Goal: Information Seeking & Learning: Learn about a topic

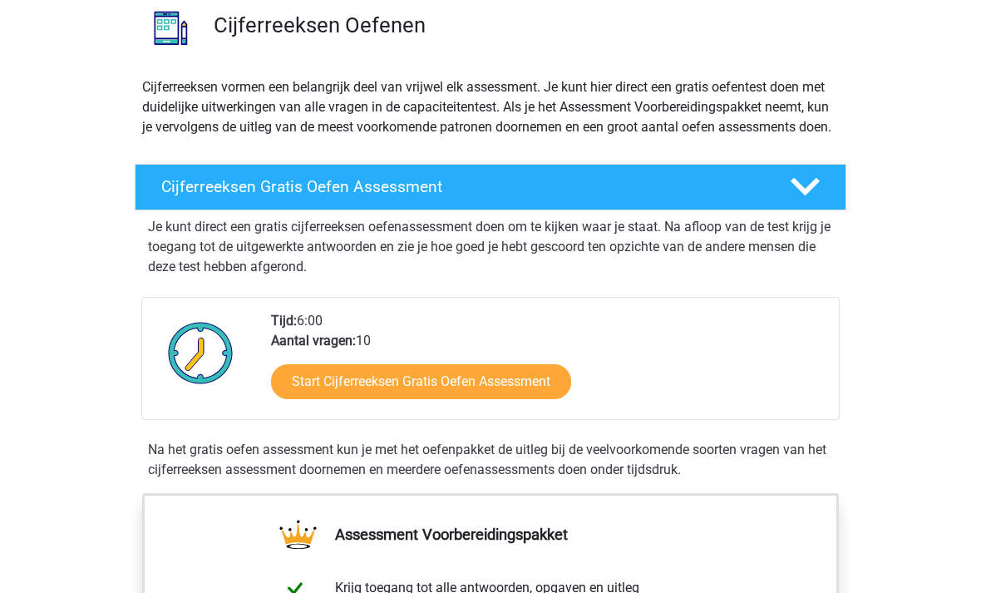
scroll to position [131, 0]
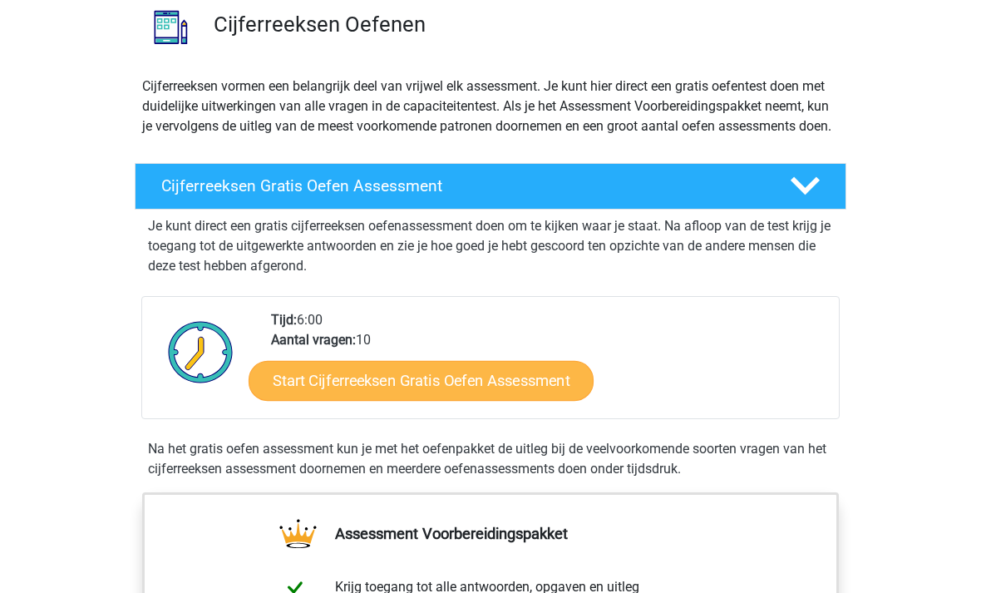
click at [534, 397] on link "Start Cijferreeksen Gratis Oefen Assessment" at bounding box center [420, 380] width 345 height 40
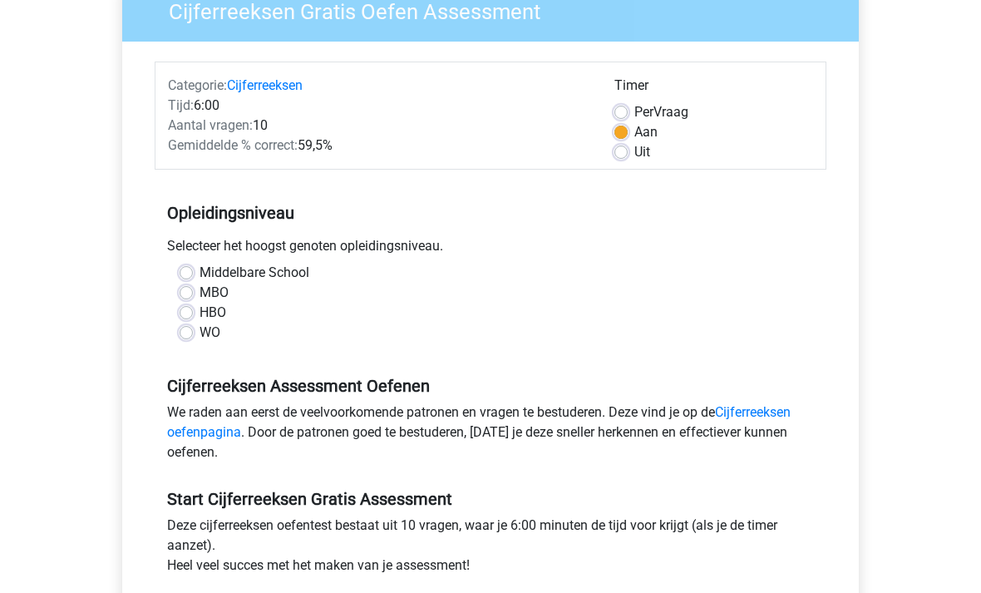
scroll to position [179, 0]
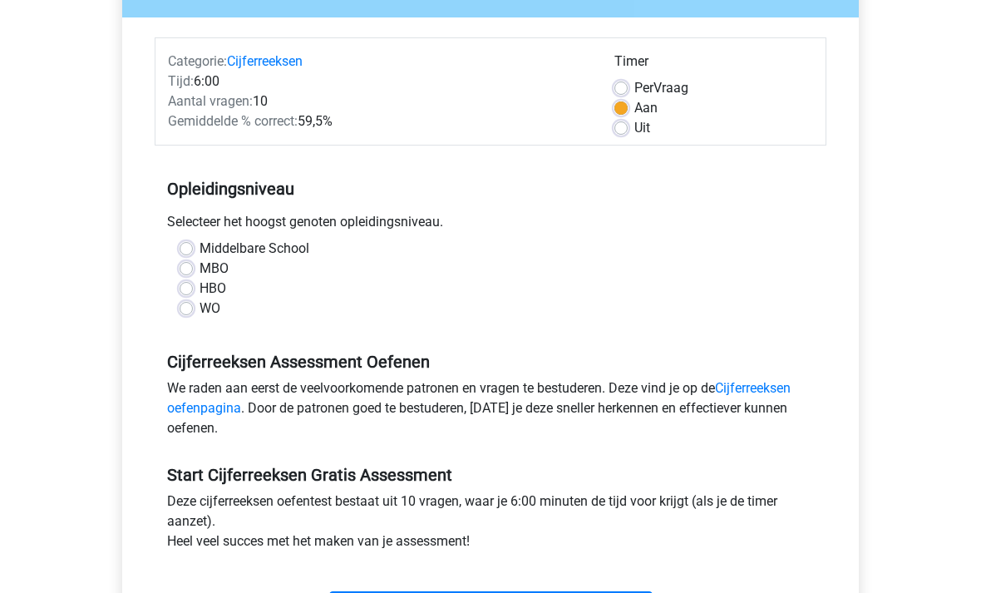
click at [199, 271] on label "MBO" at bounding box center [213, 268] width 29 height 20
click at [182, 271] on input "MBO" at bounding box center [186, 266] width 13 height 17
radio input "true"
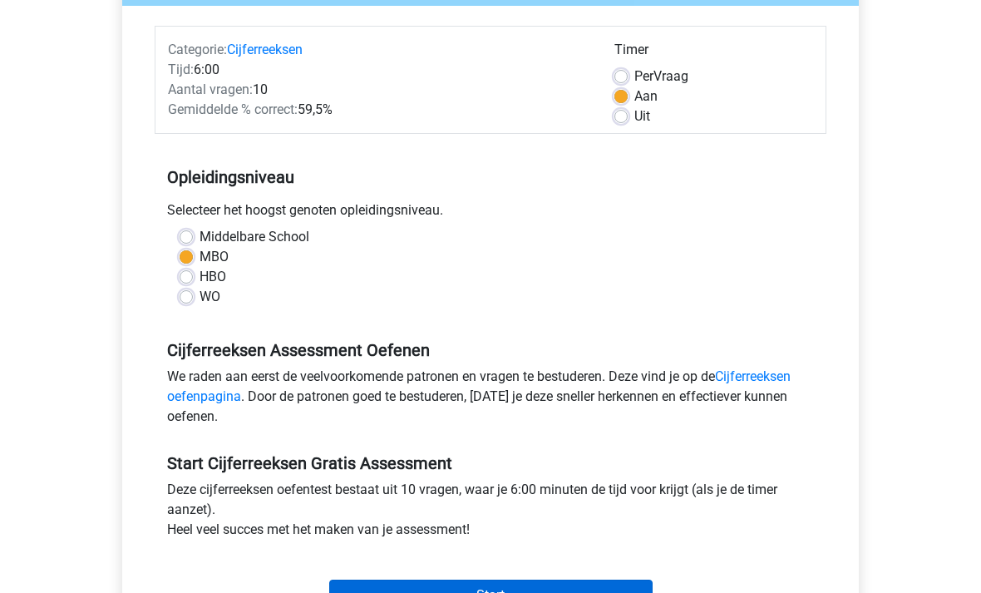
click at [561, 583] on input "Start" at bounding box center [490, 596] width 323 height 32
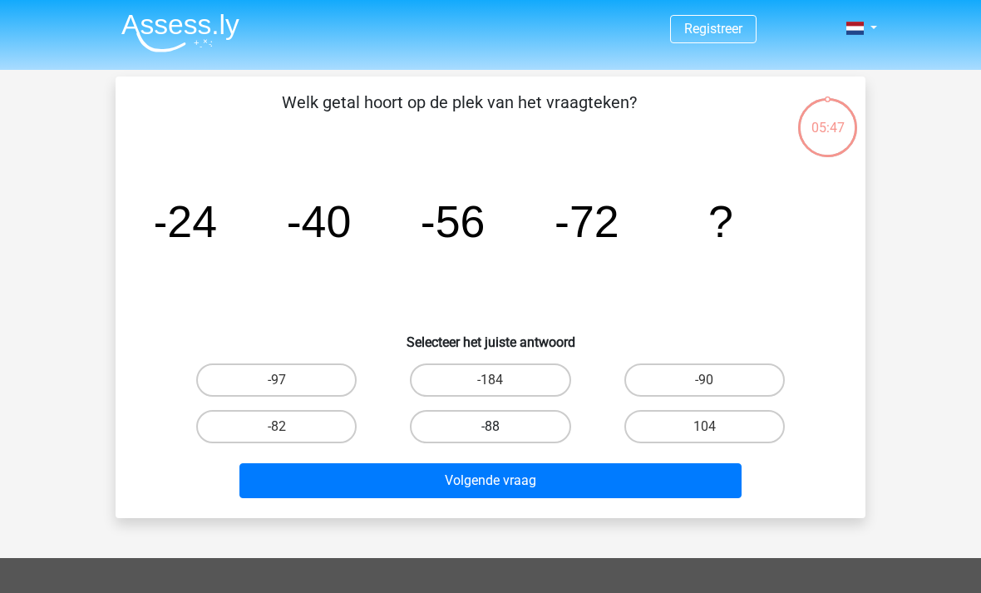
click at [524, 428] on label "-88" at bounding box center [490, 426] width 160 height 33
click at [501, 428] on input "-88" at bounding box center [495, 431] width 11 height 11
radio input "true"
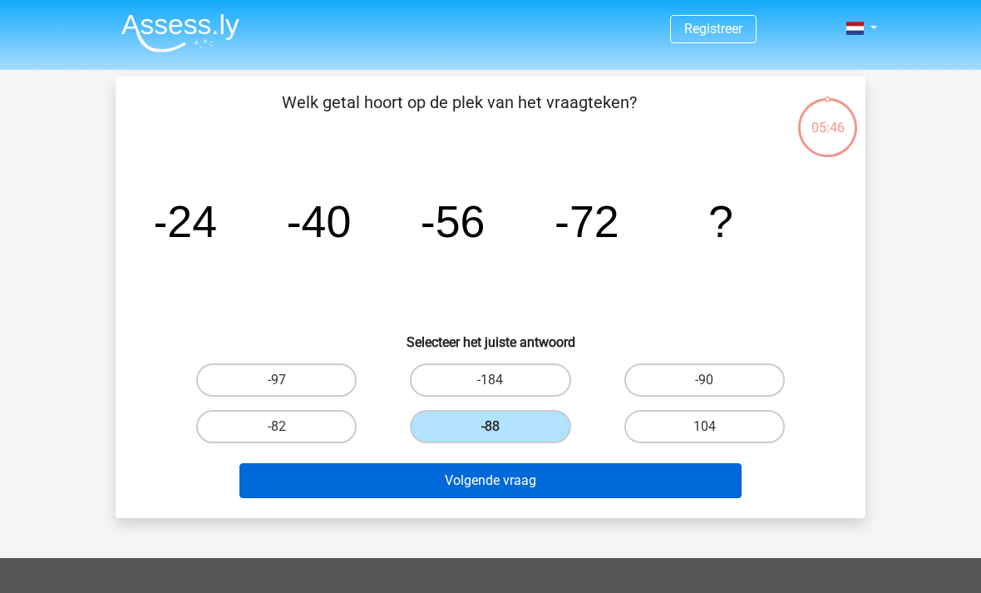
click at [542, 475] on button "Volgende vraag" at bounding box center [490, 480] width 503 height 35
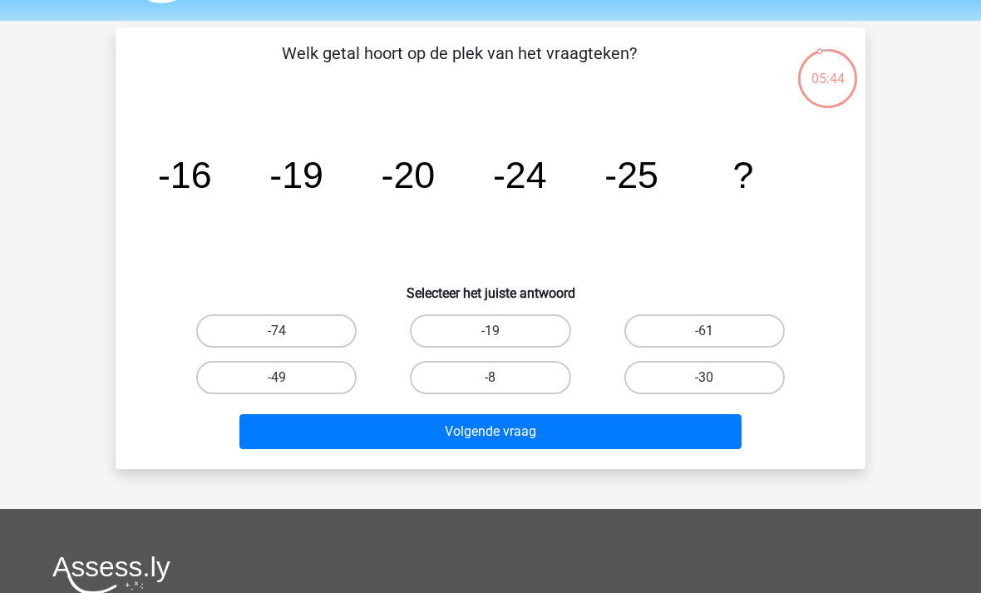
scroll to position [47, 0]
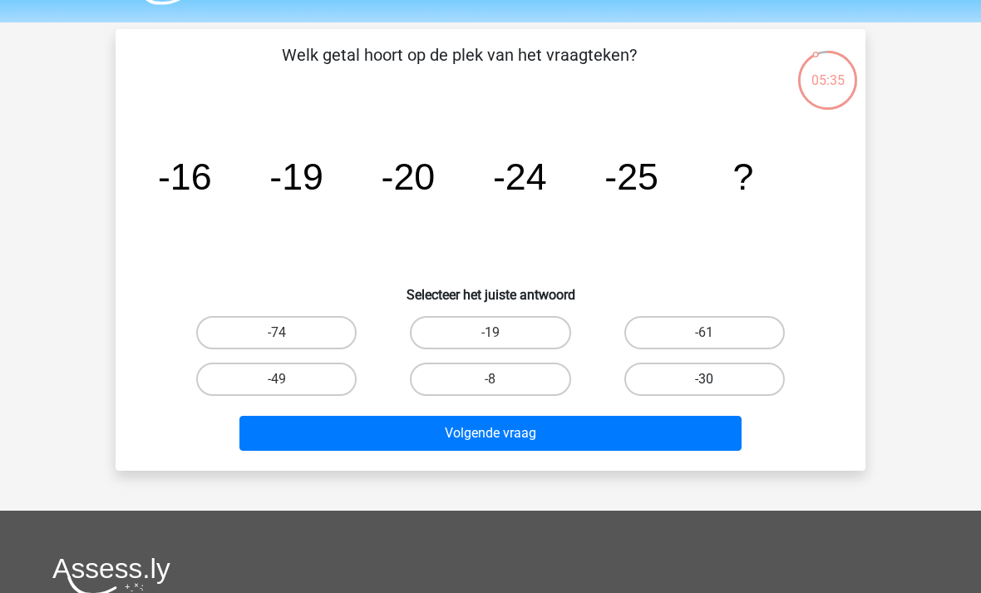
click at [654, 376] on label "-30" at bounding box center [704, 378] width 160 height 33
click at [704, 379] on input "-30" at bounding box center [709, 384] width 11 height 11
radio input "true"
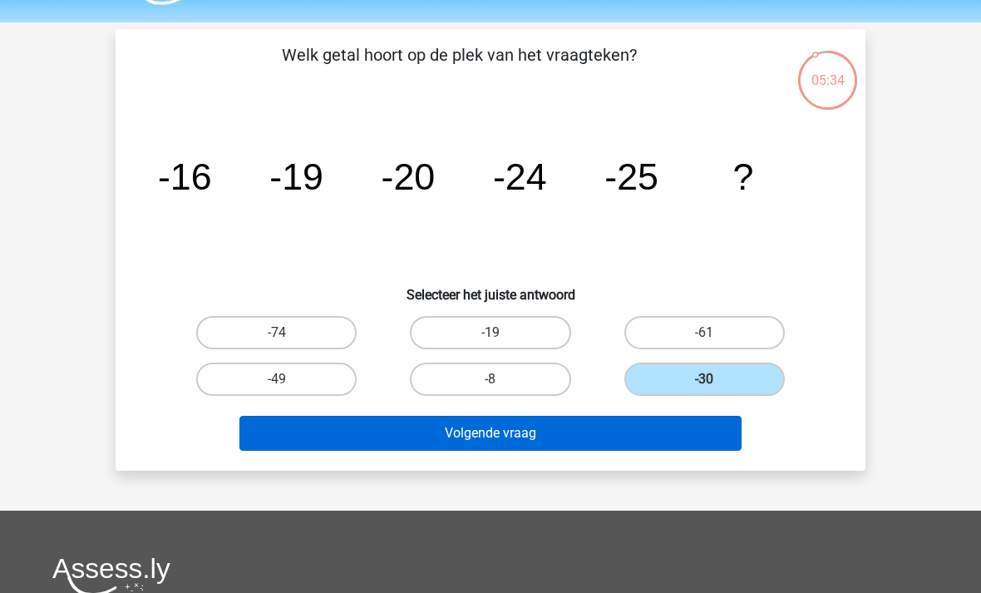
click at [613, 438] on button "Volgende vraag" at bounding box center [490, 433] width 503 height 35
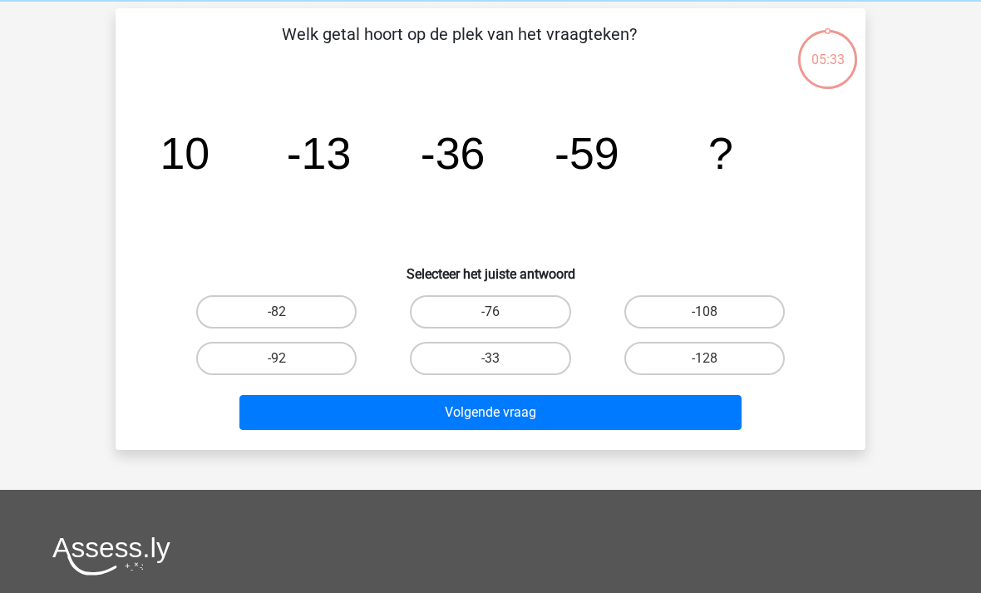
scroll to position [76, 0]
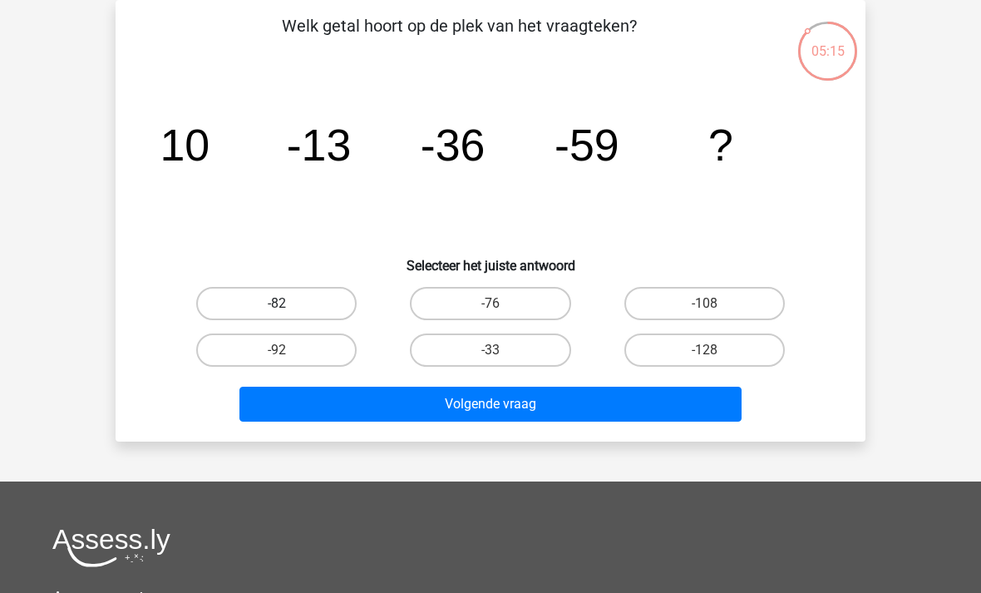
click at [258, 307] on label "-82" at bounding box center [276, 303] width 160 height 33
click at [277, 307] on input "-82" at bounding box center [282, 308] width 11 height 11
radio input "true"
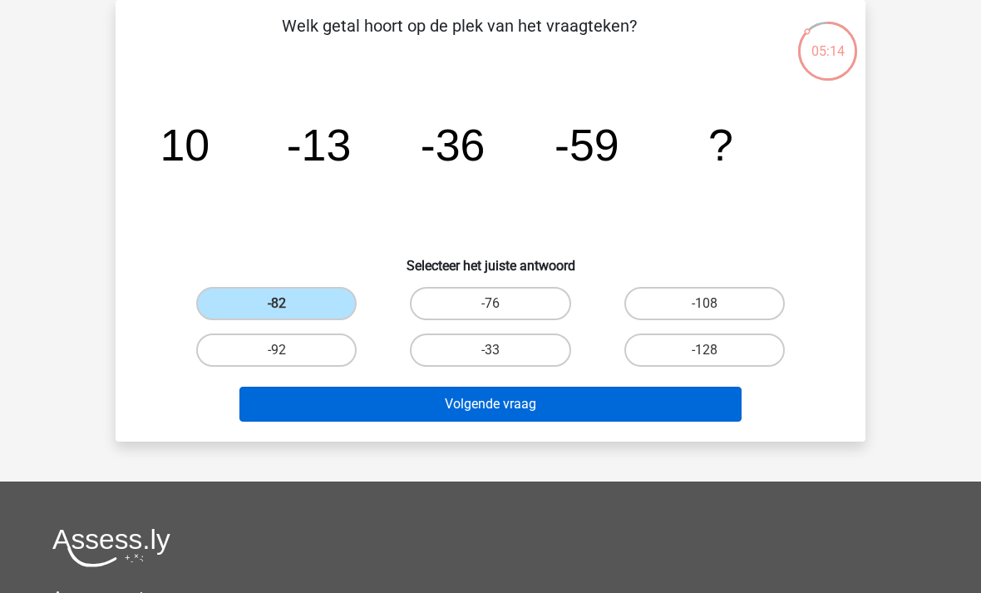
click at [563, 389] on button "Volgende vraag" at bounding box center [490, 403] width 503 height 35
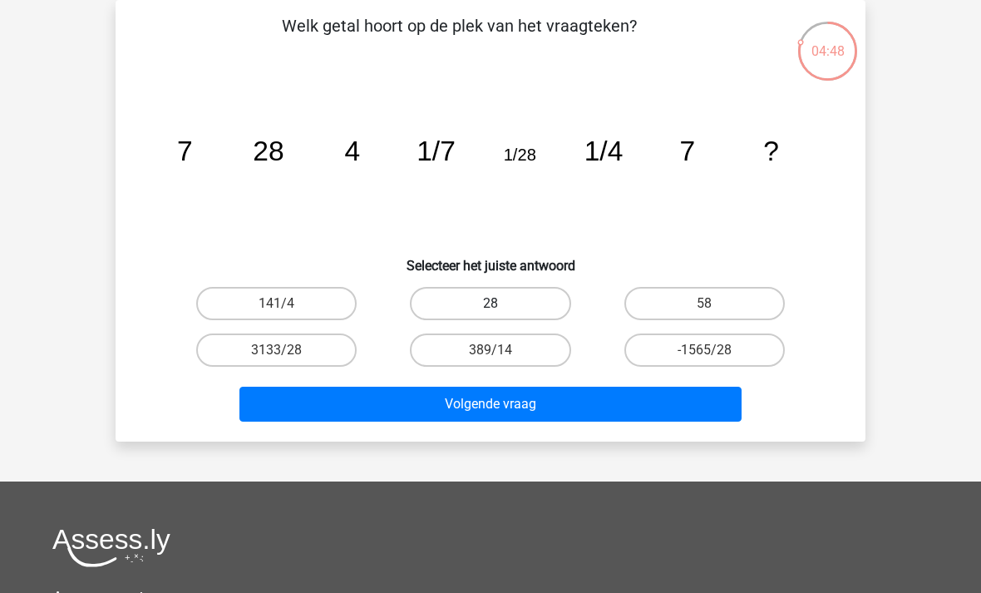
click at [448, 295] on label "28" at bounding box center [490, 303] width 160 height 33
click at [490, 303] on input "28" at bounding box center [495, 308] width 11 height 11
radio input "true"
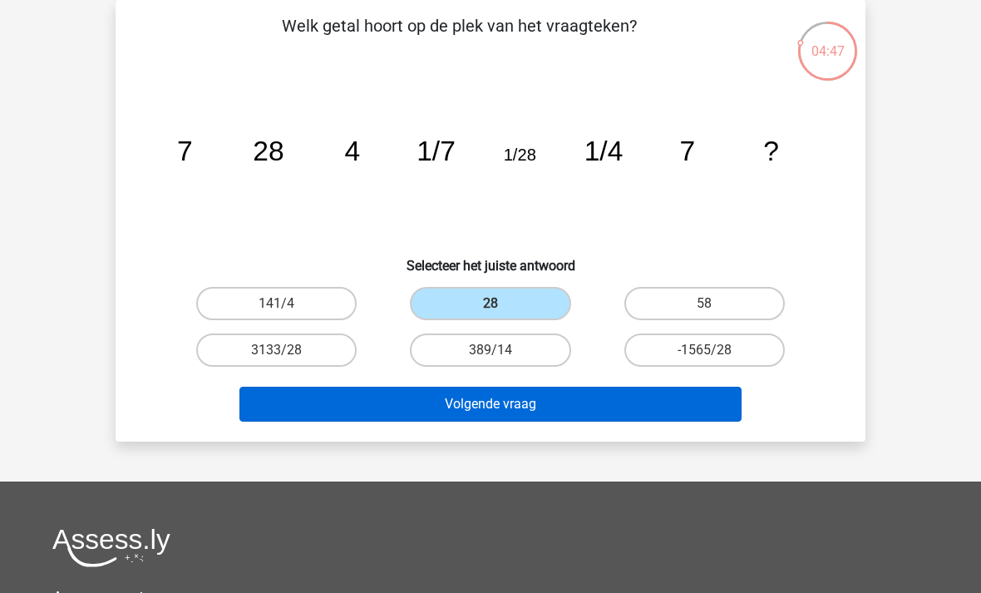
click at [576, 398] on button "Volgende vraag" at bounding box center [490, 403] width 503 height 35
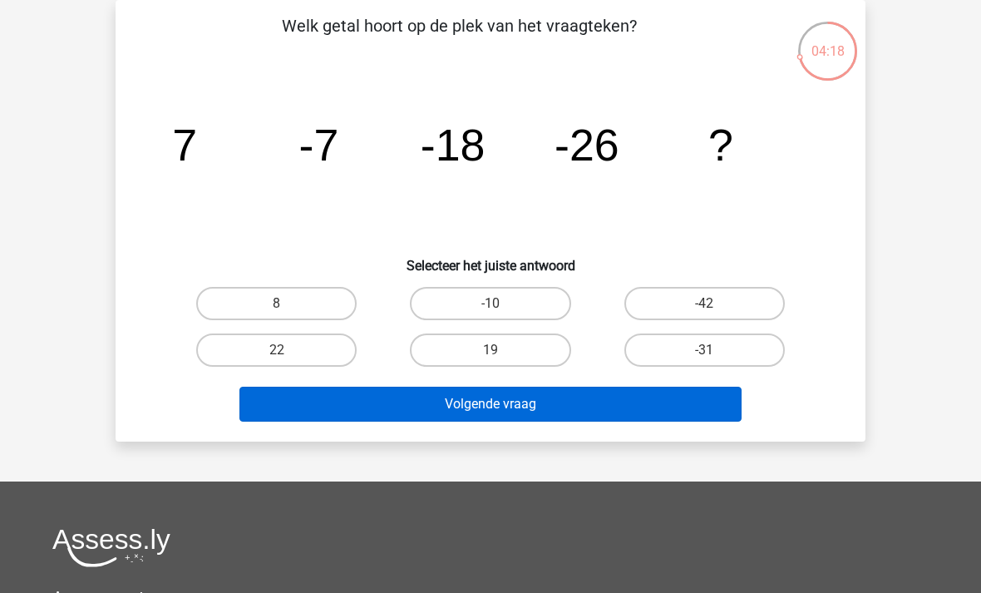
click at [464, 391] on button "Volgende vraag" at bounding box center [490, 403] width 503 height 35
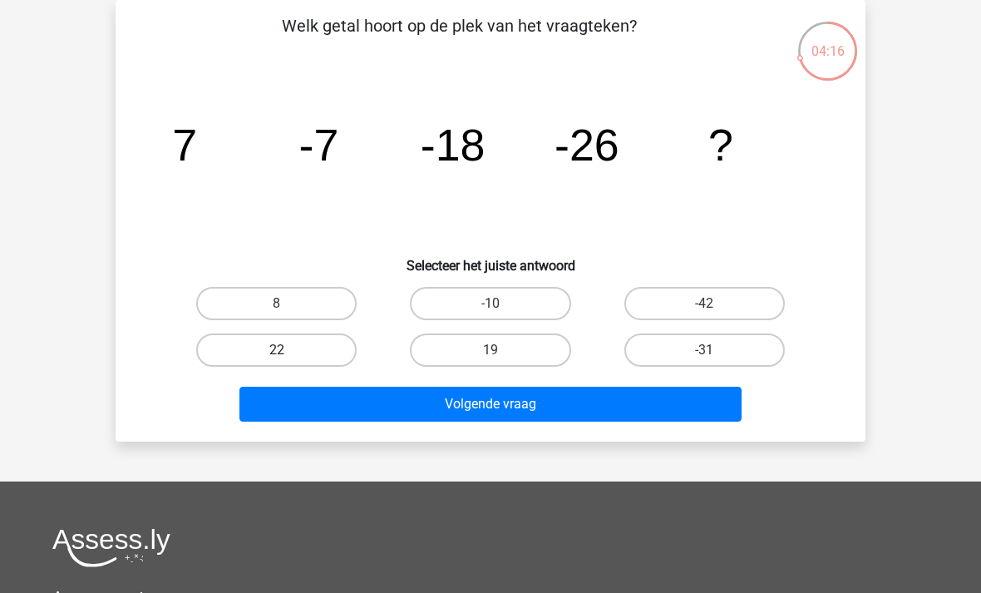
click at [308, 340] on label "22" at bounding box center [276, 349] width 160 height 33
click at [288, 350] on input "22" at bounding box center [282, 355] width 11 height 11
radio input "true"
click at [714, 288] on label "-42" at bounding box center [704, 303] width 160 height 33
click at [714, 303] on input "-42" at bounding box center [709, 308] width 11 height 11
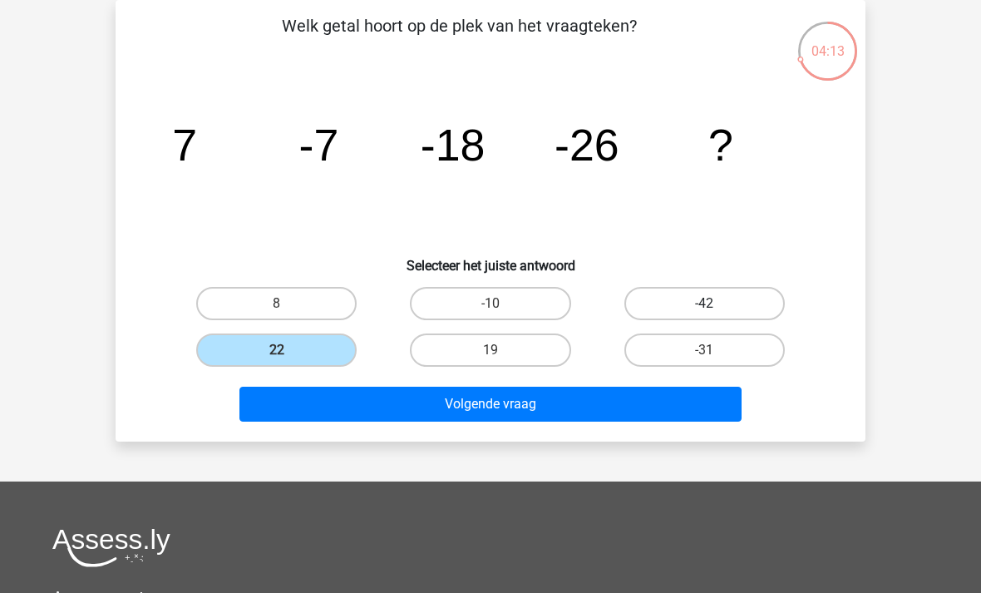
radio input "true"
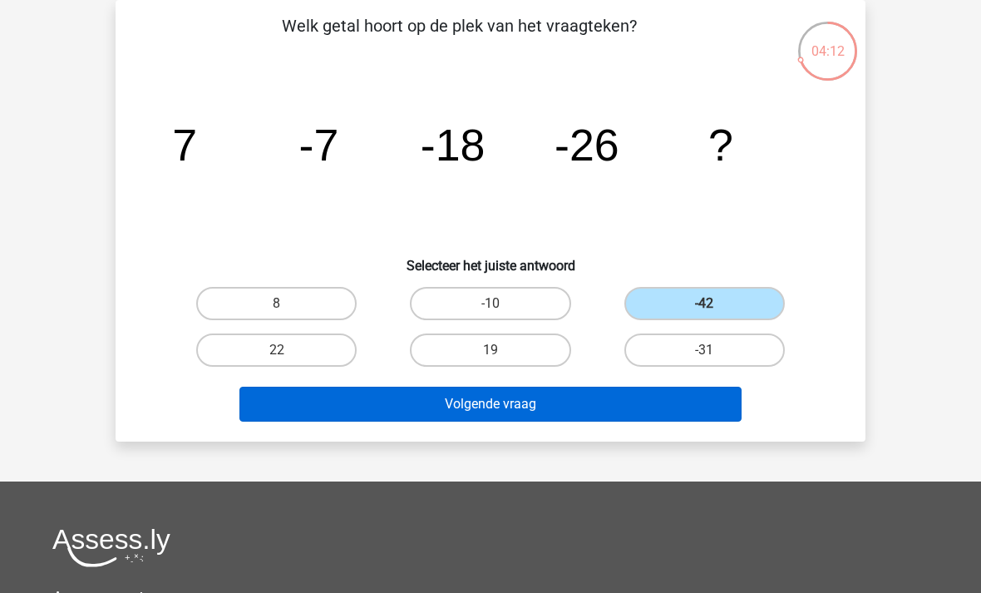
click at [651, 386] on button "Volgende vraag" at bounding box center [490, 403] width 503 height 35
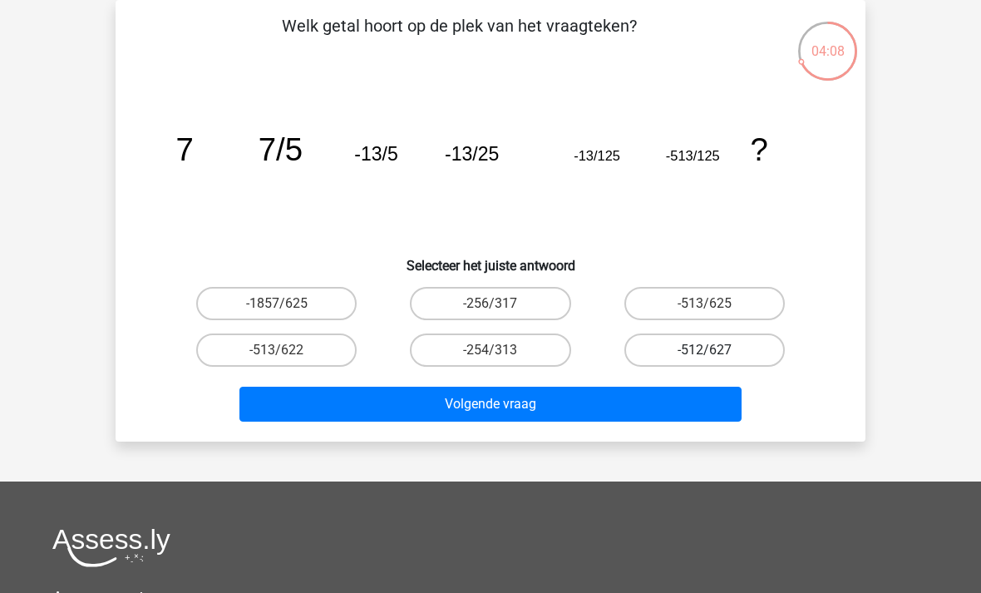
click at [694, 350] on label "-512/627" at bounding box center [704, 349] width 160 height 33
click at [704, 350] on input "-512/627" at bounding box center [709, 355] width 11 height 11
radio input "true"
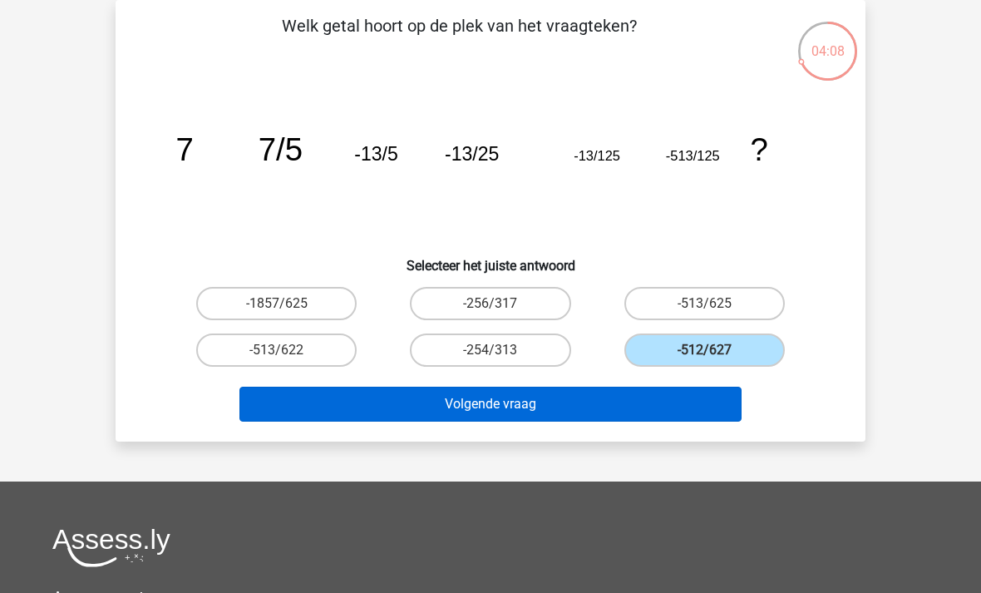
click at [382, 401] on button "Volgende vraag" at bounding box center [490, 403] width 503 height 35
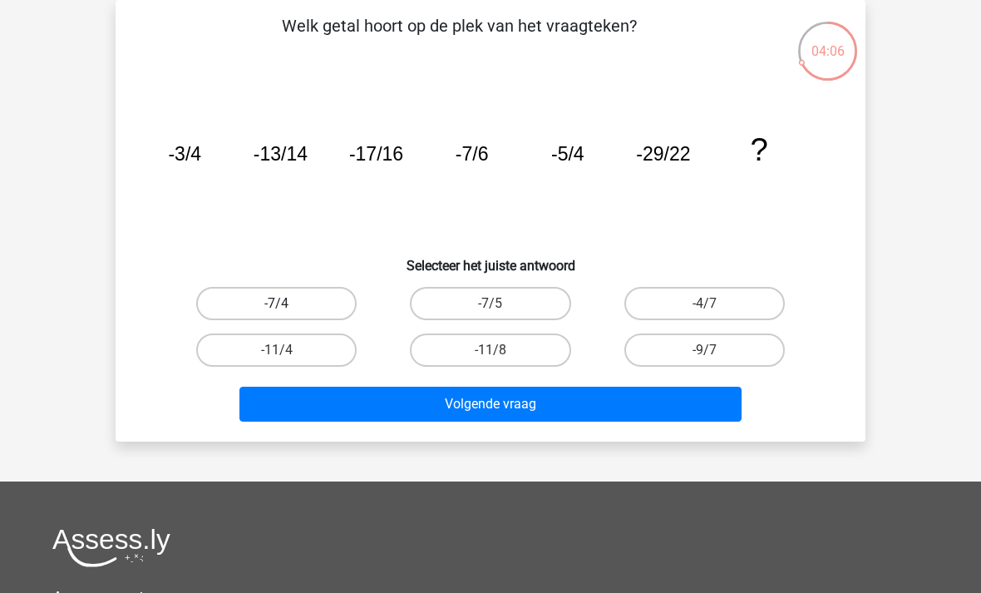
click at [292, 293] on label "-7/4" at bounding box center [276, 303] width 160 height 33
click at [288, 303] on input "-7/4" at bounding box center [282, 308] width 11 height 11
radio input "true"
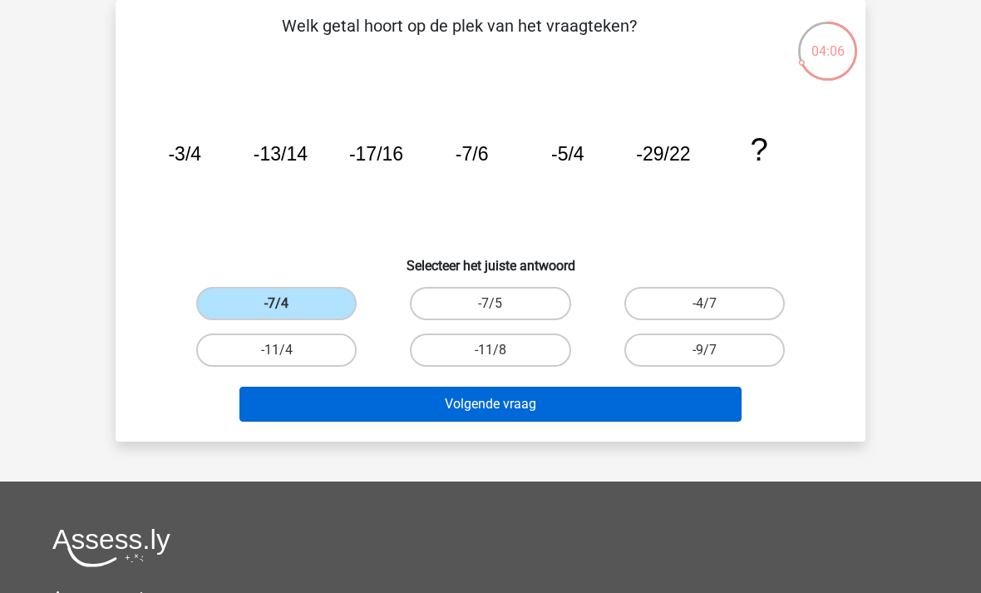
click at [641, 401] on button "Volgende vraag" at bounding box center [490, 403] width 503 height 35
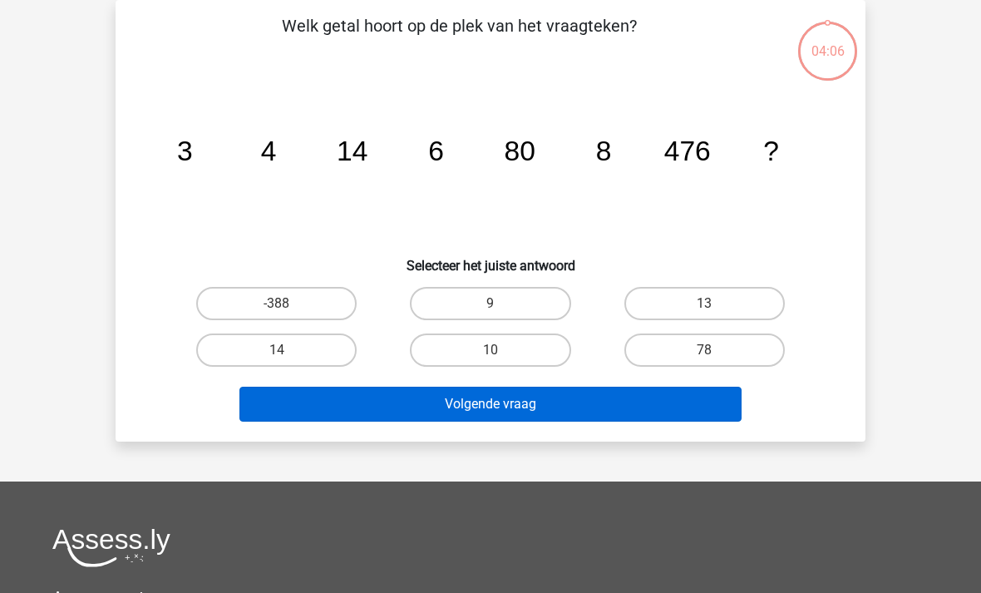
click at [650, 399] on button "Volgende vraag" at bounding box center [490, 403] width 503 height 35
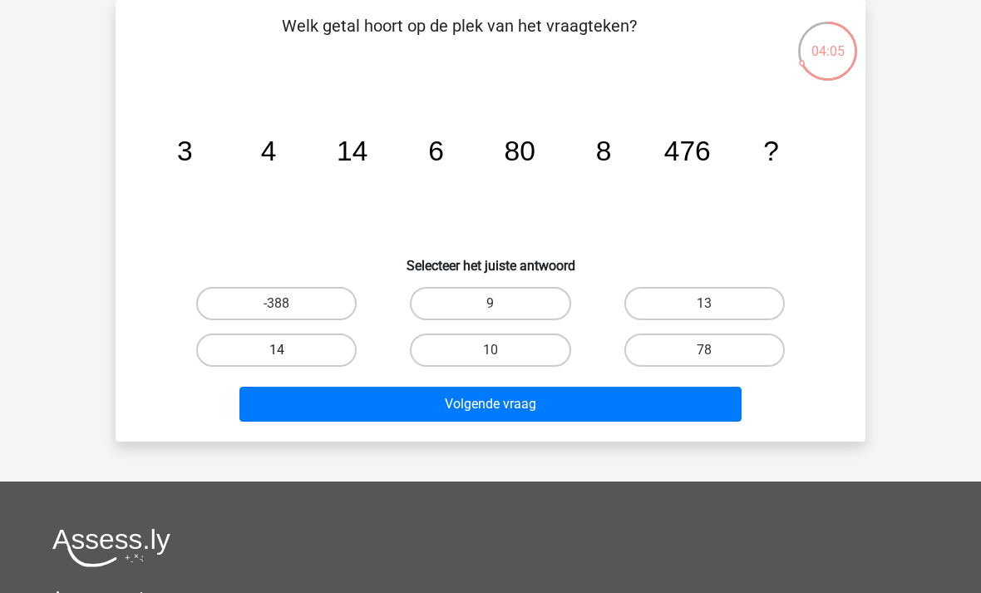
click at [302, 333] on label "14" at bounding box center [276, 349] width 160 height 33
click at [288, 350] on input "14" at bounding box center [282, 355] width 11 height 11
radio input "true"
click at [309, 341] on label "14" at bounding box center [276, 349] width 160 height 33
click at [288, 350] on input "14" at bounding box center [282, 355] width 11 height 11
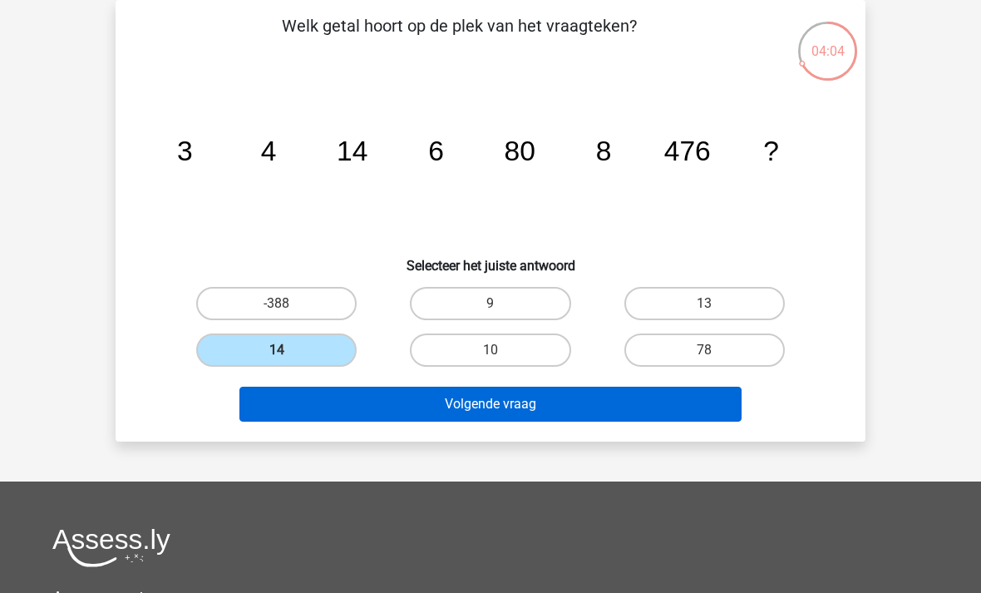
click at [637, 402] on button "Volgende vraag" at bounding box center [490, 403] width 503 height 35
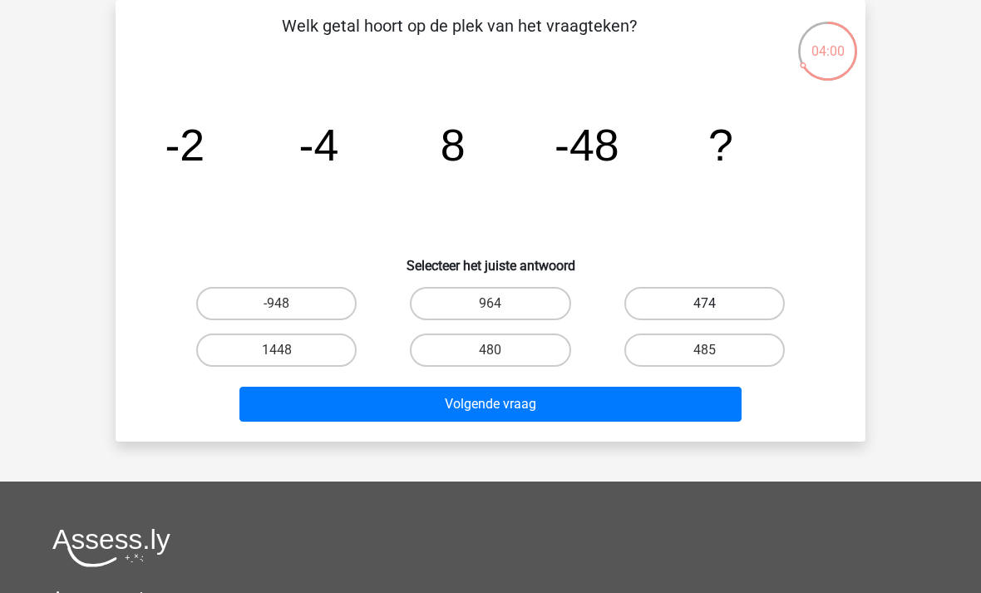
click at [718, 309] on label "474" at bounding box center [704, 303] width 160 height 33
click at [715, 309] on input "474" at bounding box center [709, 308] width 11 height 11
radio input "true"
click at [452, 350] on label "480" at bounding box center [490, 349] width 160 height 33
click at [490, 350] on input "480" at bounding box center [495, 355] width 11 height 11
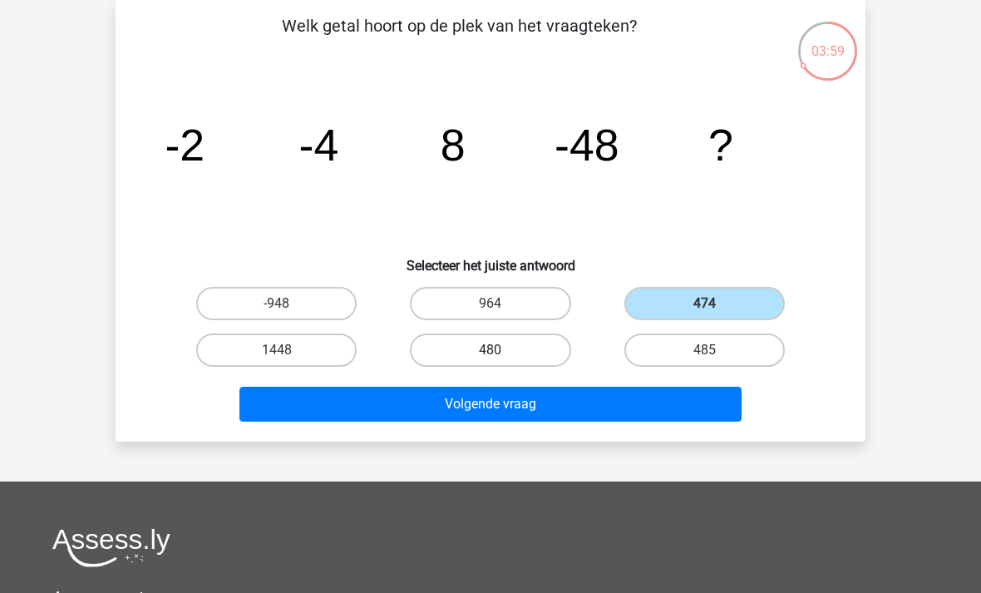
radio input "true"
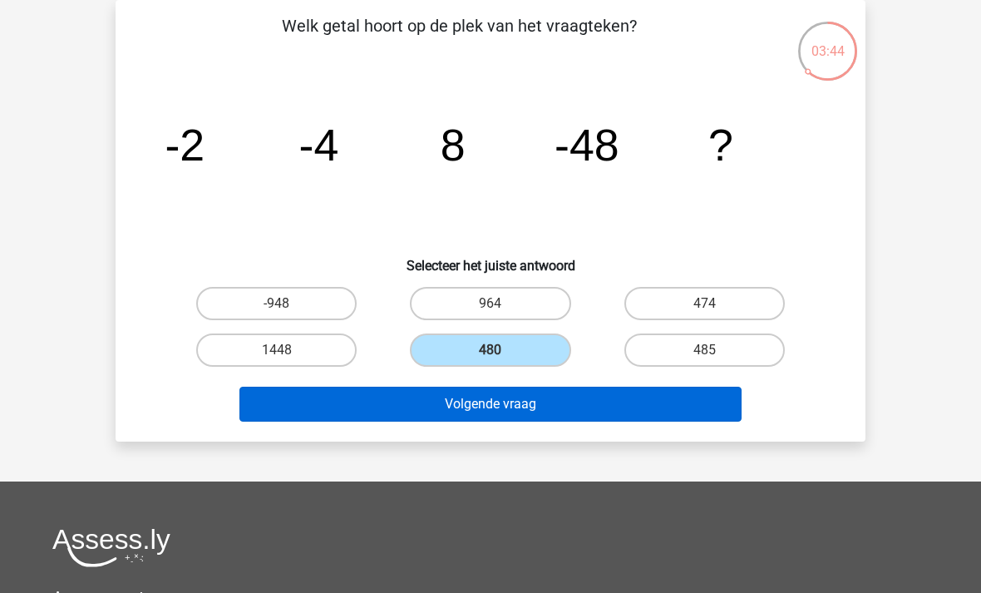
click at [495, 397] on button "Volgende vraag" at bounding box center [490, 403] width 503 height 35
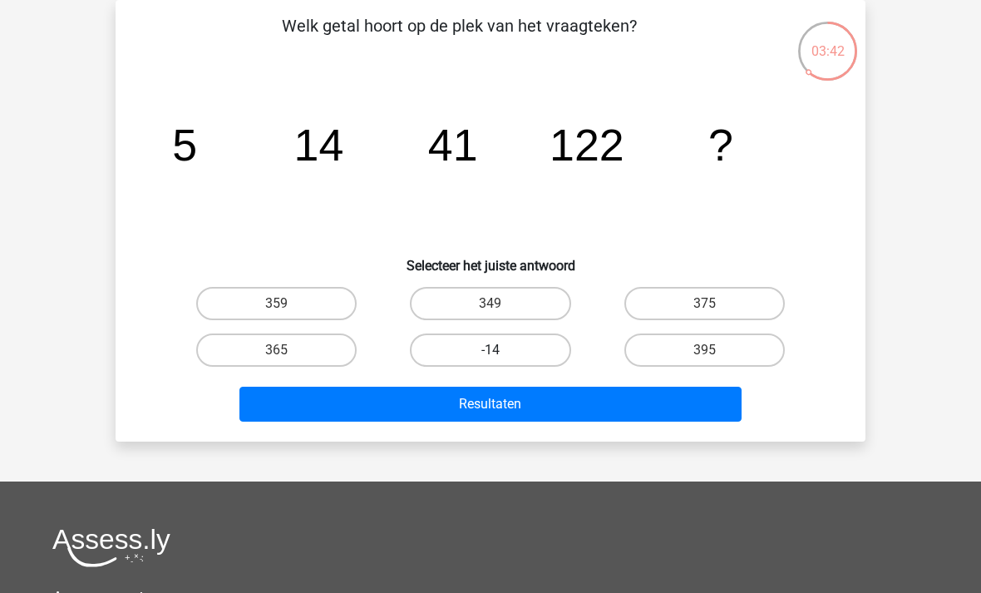
click at [492, 342] on label "-14" at bounding box center [490, 349] width 160 height 33
click at [492, 350] on input "-14" at bounding box center [495, 355] width 11 height 11
radio input "true"
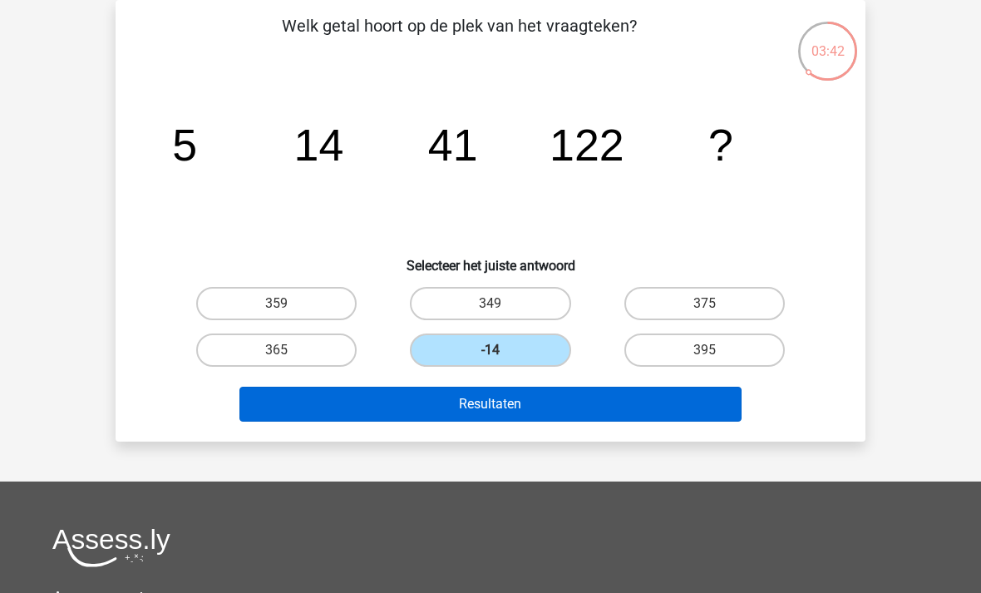
click at [480, 391] on button "Resultaten" at bounding box center [490, 403] width 503 height 35
